Goal: Find specific page/section: Locate a particular part of the current website

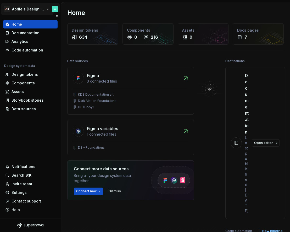
click at [22, 9] on html "🚀S Aprile's Design System Home Documentation Analytics Code automation Design s…" at bounding box center [145, 116] width 290 height 232
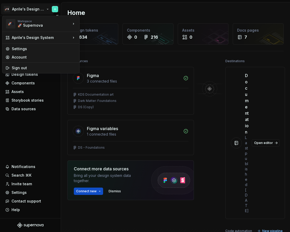
click at [19, 129] on html "🚀S Aprile's Design System Home Documentation Analytics Code automation Design s…" at bounding box center [145, 116] width 290 height 232
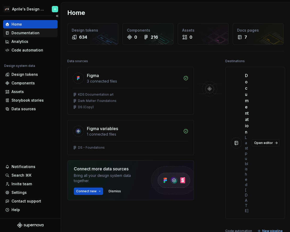
click at [37, 34] on div "Documentation" at bounding box center [26, 32] width 28 height 5
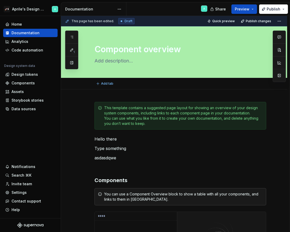
type textarea "*"
